Goal: Find specific page/section: Find specific page/section

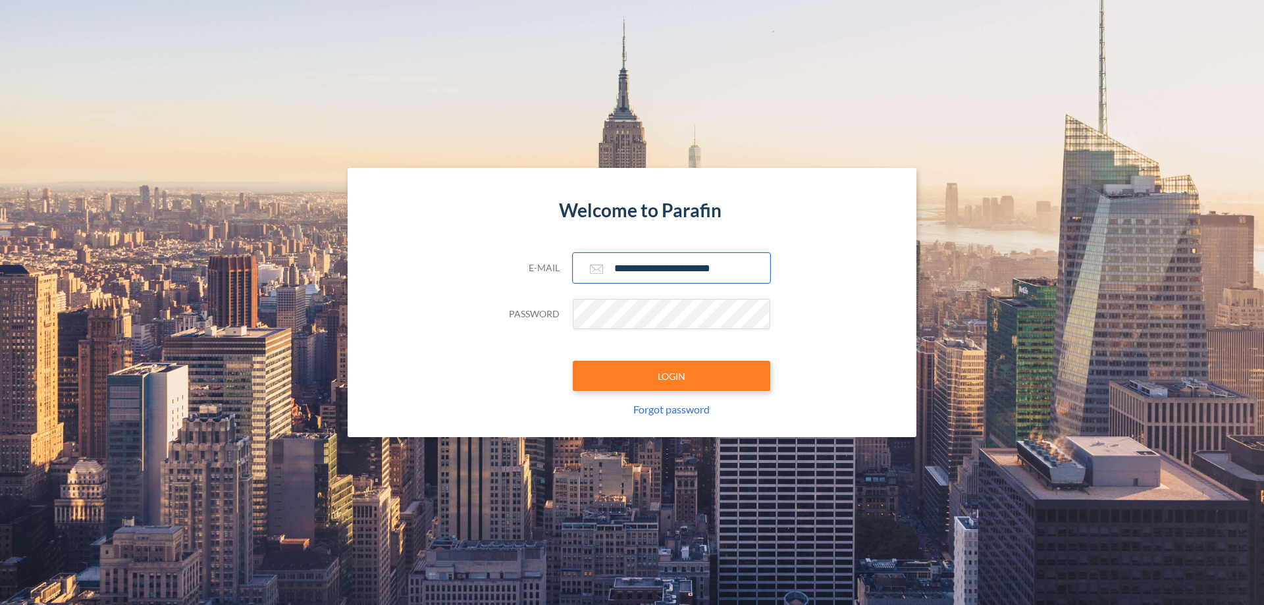
type input "**********"
click at [671, 376] on button "LOGIN" at bounding box center [671, 376] width 197 height 30
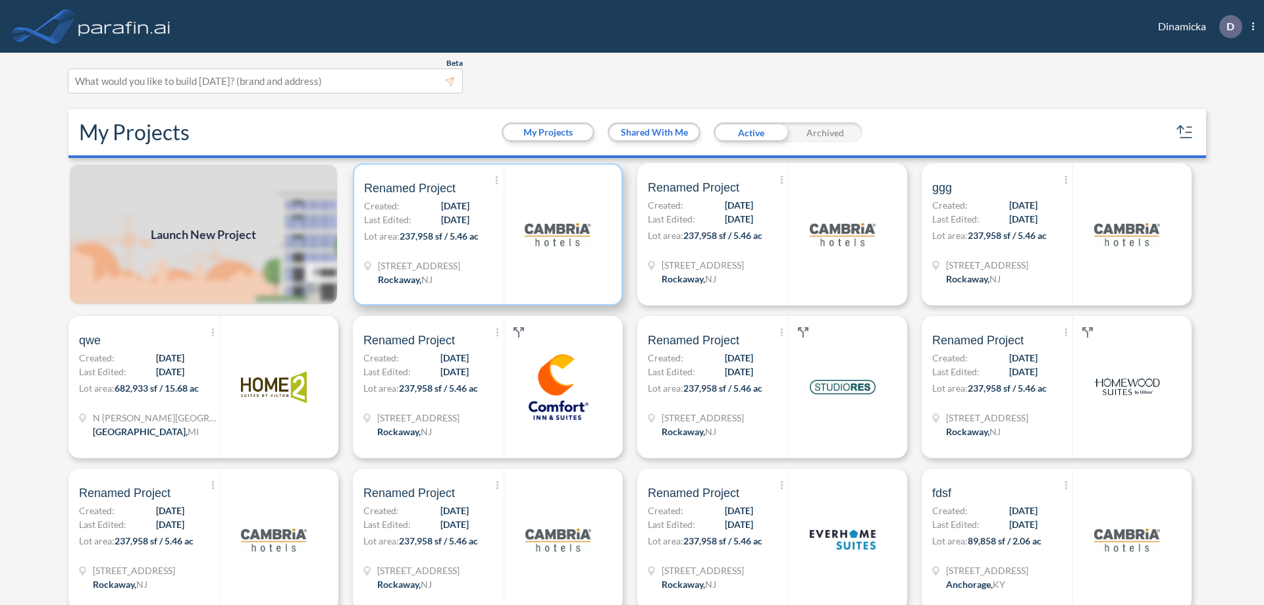
scroll to position [3, 0]
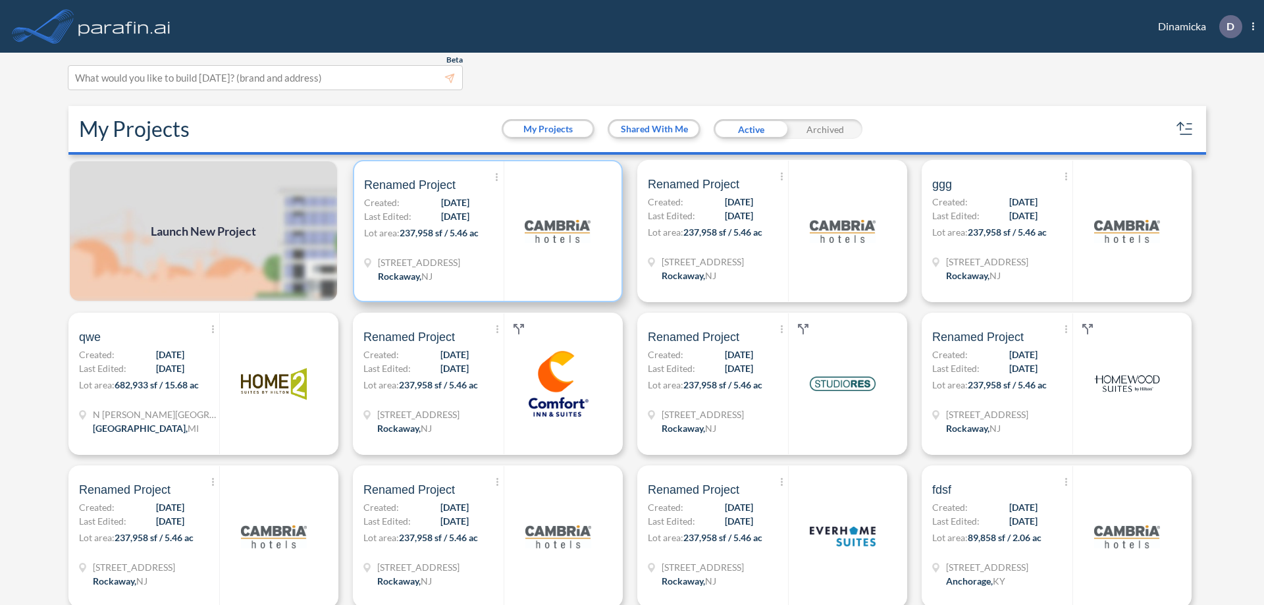
click at [485, 231] on p "Lot area: 237,958 sf / 5.46 ac" at bounding box center [434, 235] width 140 height 19
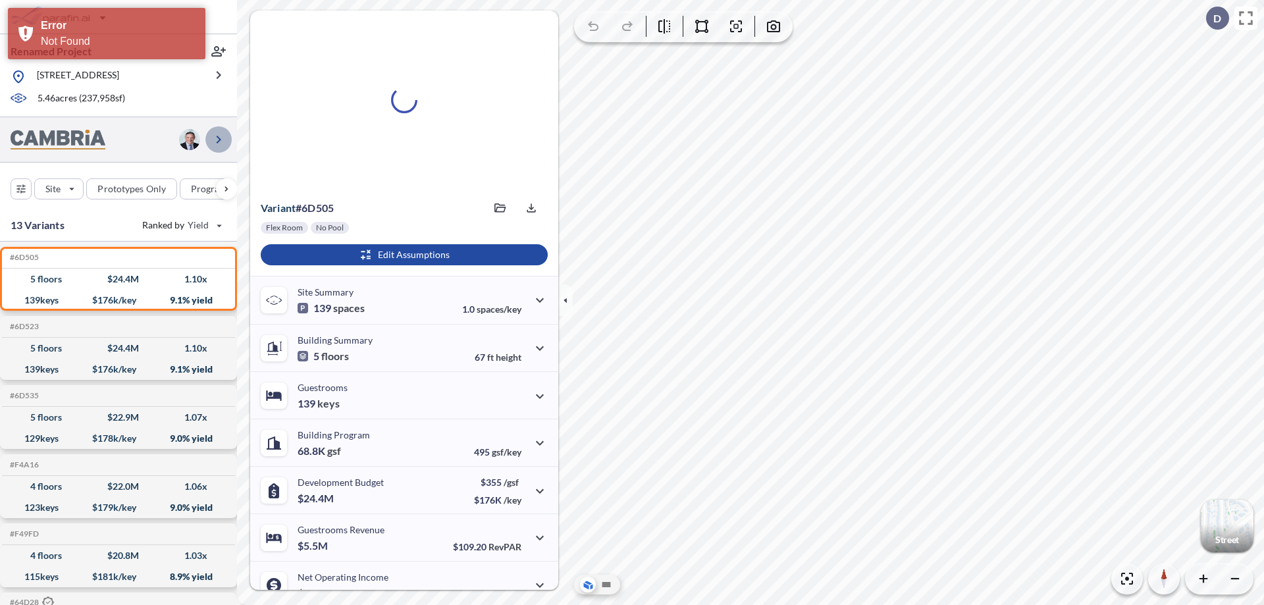
click at [219, 139] on icon "button" at bounding box center [219, 140] width 16 height 16
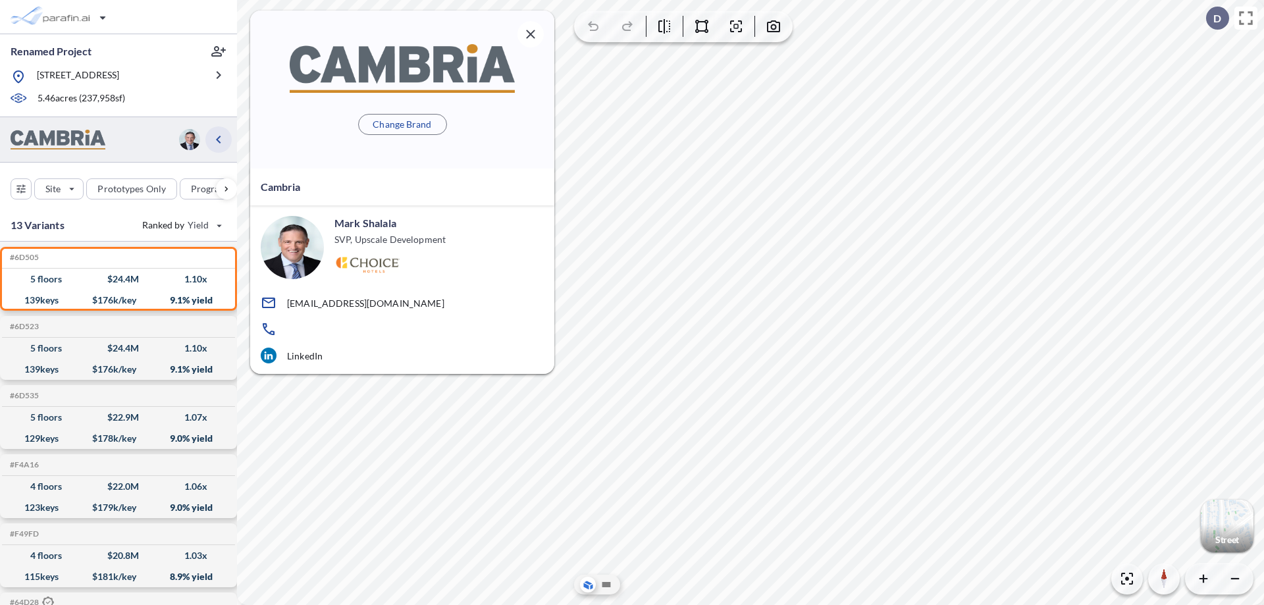
scroll to position [5, 0]
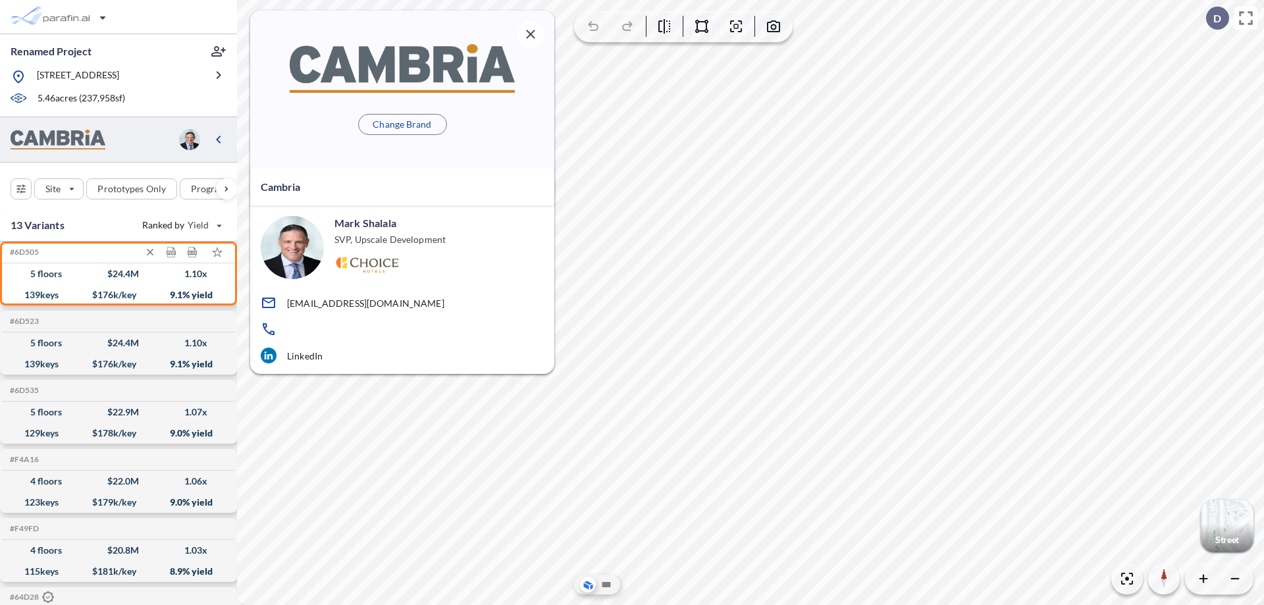
click at [118, 274] on div "$ 24.4 M" at bounding box center [123, 274] width 32 height 0
